Goal: Task Accomplishment & Management: Use online tool/utility

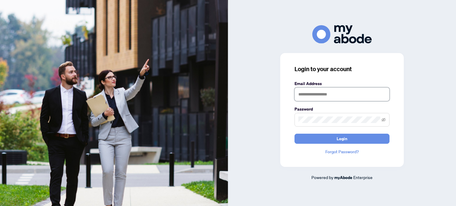
click at [337, 90] on input "text" at bounding box center [341, 95] width 95 height 14
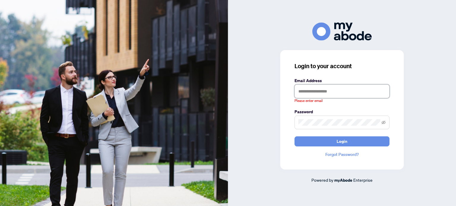
type input "**********"
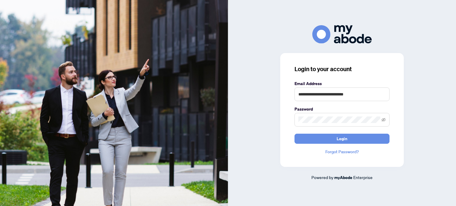
click at [340, 142] on span "Login" at bounding box center [342, 138] width 11 height 9
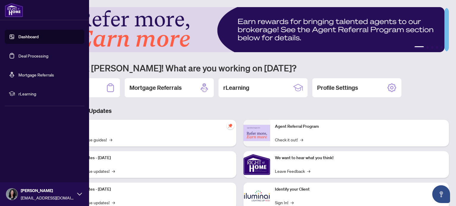
click at [20, 54] on link "Deal Processing" at bounding box center [33, 55] width 30 height 5
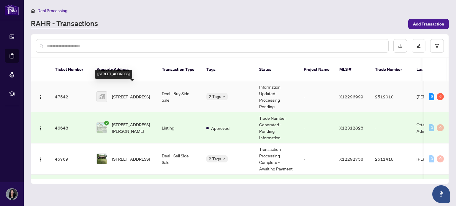
click at [129, 94] on span "2257 Prospect Avenue, Ottawa, ON, Canada" at bounding box center [131, 97] width 38 height 7
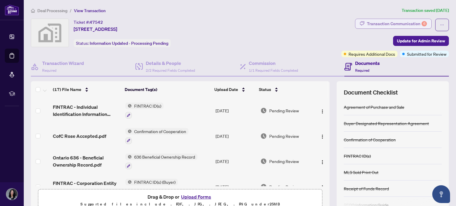
click at [396, 27] on div "Transaction Communication 6" at bounding box center [397, 23] width 60 height 9
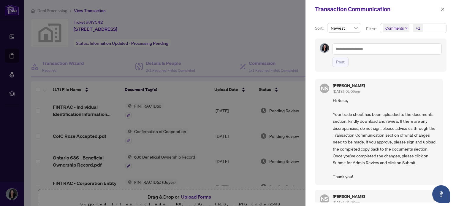
click at [300, 24] on div at bounding box center [228, 103] width 456 height 206
click at [444, 6] on span "button" at bounding box center [443, 8] width 4 height 9
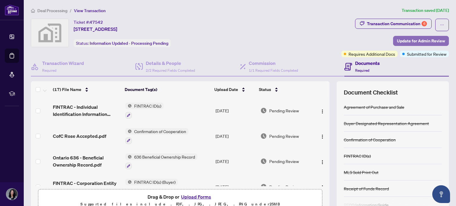
click at [419, 42] on span "Update for Admin Review" at bounding box center [421, 40] width 48 height 9
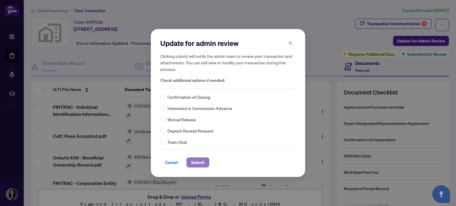
click at [194, 162] on span "Submit" at bounding box center [197, 162] width 13 height 9
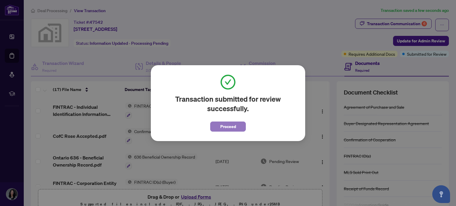
click at [221, 129] on span "Proceed" at bounding box center [228, 126] width 16 height 9
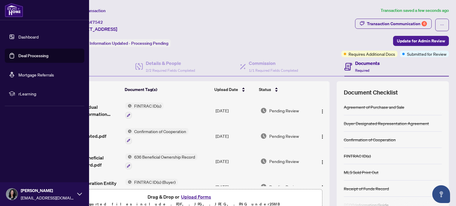
click at [36, 58] on link "Deal Processing" at bounding box center [33, 55] width 30 height 5
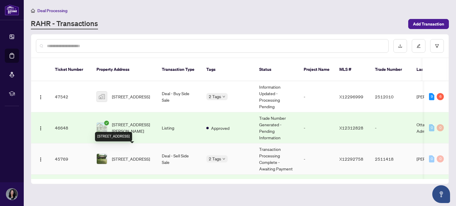
click at [129, 156] on span "2216 Prospect Ave, Ottawa, Ontario K1H 7G3, Canada" at bounding box center [131, 159] width 38 height 7
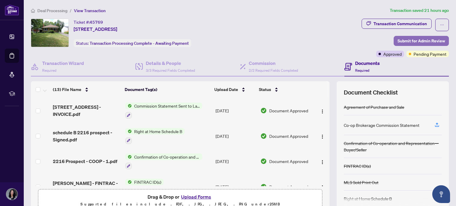
click at [417, 41] on span "Submit for Admin Review" at bounding box center [421, 40] width 47 height 9
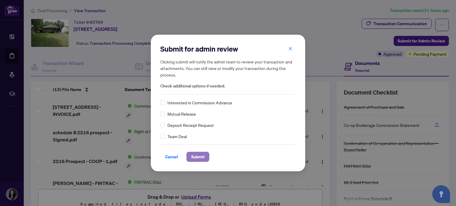
click at [188, 161] on button "Submit" at bounding box center [197, 157] width 23 height 10
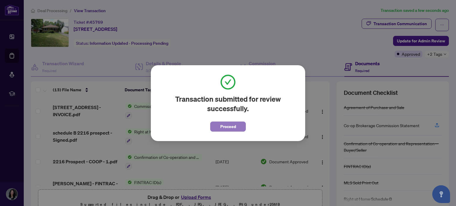
click at [229, 127] on span "Proceed" at bounding box center [228, 126] width 16 height 9
